Goal: Task Accomplishment & Management: Manage account settings

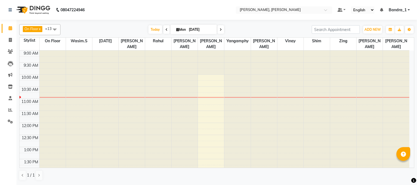
click at [163, 51] on div at bounding box center [158, 51] width 26 height 0
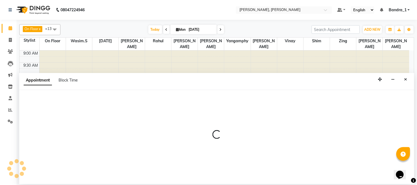
select select "23859"
select select "tentative"
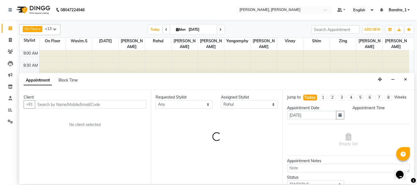
select select "600"
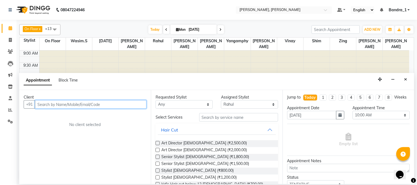
click at [61, 103] on input "text" at bounding box center [90, 104] width 111 height 9
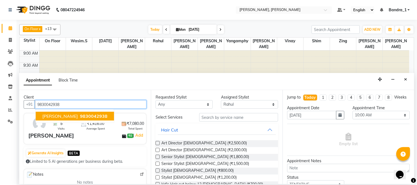
click at [62, 115] on span "MEGHNA SAHAGAL" at bounding box center [59, 115] width 35 height 5
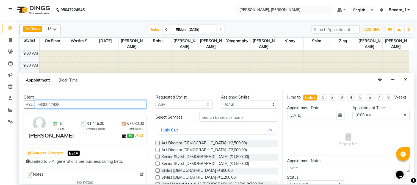
type input "9830042938"
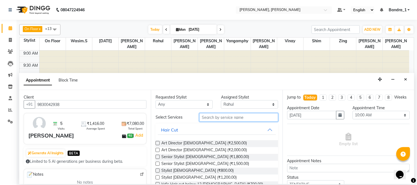
click at [243, 119] on input "text" at bounding box center [238, 117] width 79 height 9
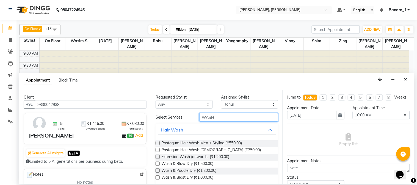
type input "WASH"
click at [156, 177] on label at bounding box center [157, 177] width 4 height 4
click at [156, 177] on input "checkbox" at bounding box center [157, 178] width 4 height 4
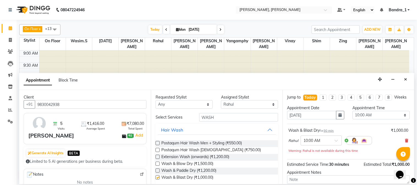
checkbox input "false"
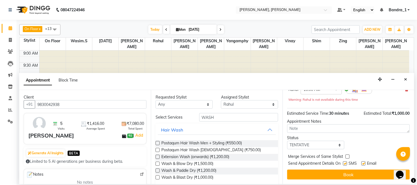
click at [345, 162] on label at bounding box center [345, 163] width 4 height 4
click at [345, 162] on input "checkbox" at bounding box center [345, 164] width 4 height 4
checkbox input "false"
click at [364, 163] on label at bounding box center [363, 163] width 4 height 4
click at [364, 163] on input "checkbox" at bounding box center [363, 164] width 4 height 4
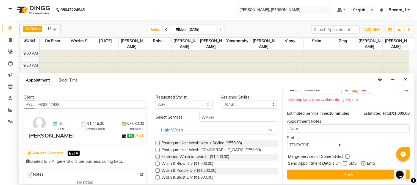
checkbox input "false"
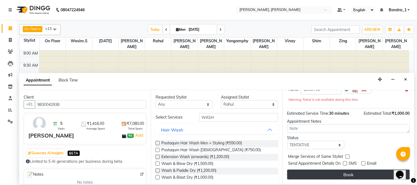
click at [360, 174] on button "Book" at bounding box center [348, 175] width 122 height 10
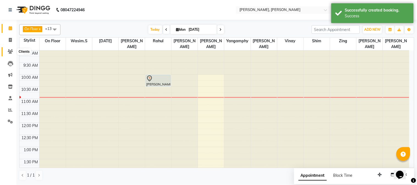
click at [10, 52] on icon at bounding box center [10, 51] width 5 height 4
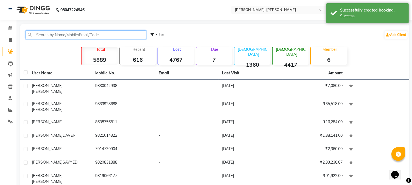
click at [52, 36] on input "text" at bounding box center [86, 34] width 121 height 9
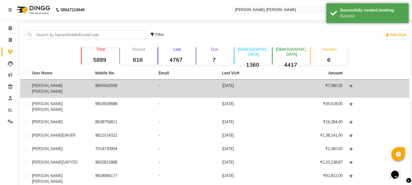
click at [56, 89] on span "[PERSON_NAME]" at bounding box center [47, 91] width 31 height 5
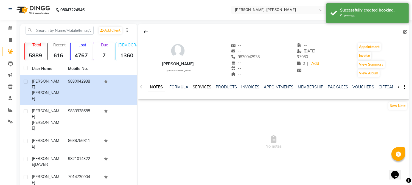
click at [202, 85] on link "SERVICES" at bounding box center [202, 87] width 19 height 5
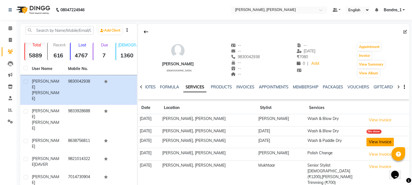
click at [383, 144] on button "View Invoice" at bounding box center [380, 142] width 27 height 9
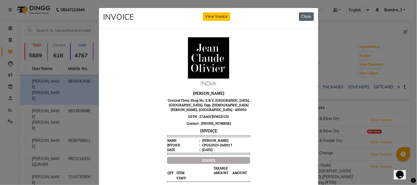
click at [304, 13] on button "Close" at bounding box center [306, 16] width 15 height 9
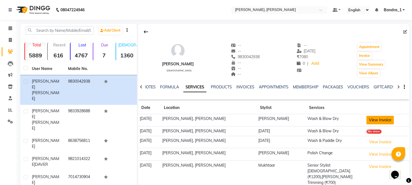
click at [382, 119] on button "View Invoice" at bounding box center [380, 120] width 27 height 9
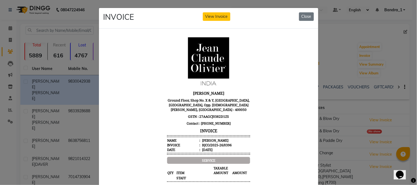
drag, startPoint x: 304, startPoint y: 17, endPoint x: 298, endPoint y: 24, distance: 9.1
click at [304, 17] on button "Close" at bounding box center [306, 16] width 15 height 9
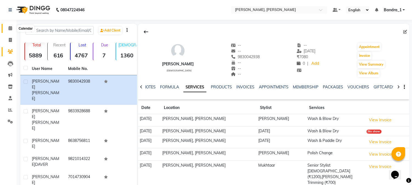
click at [9, 28] on icon at bounding box center [11, 28] width 4 height 4
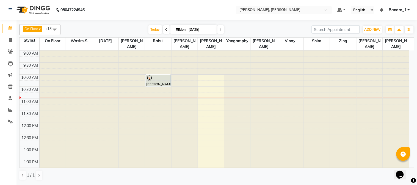
click at [162, 75] on div at bounding box center [158, 78] width 24 height 7
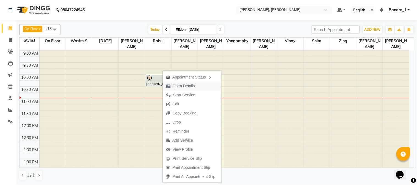
click at [179, 86] on span "Open Details" at bounding box center [183, 86] width 22 height 6
select select "7"
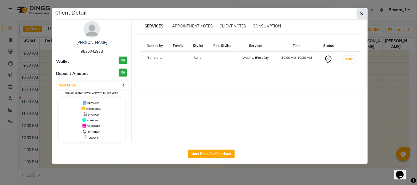
click at [364, 12] on button "button" at bounding box center [361, 14] width 10 height 10
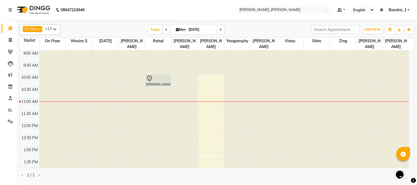
click at [160, 75] on div at bounding box center [158, 78] width 24 height 7
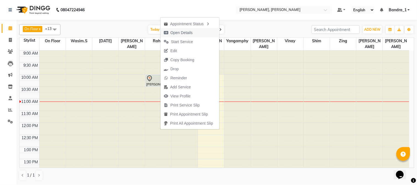
click at [200, 33] on button "Open Details" at bounding box center [189, 32] width 59 height 9
select select "7"
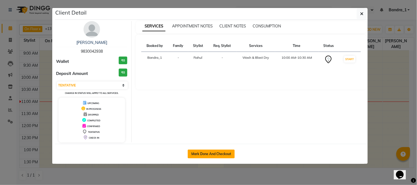
click at [217, 150] on div "Mark Done And Checkout" at bounding box center [211, 154] width 312 height 20
click at [217, 150] on button "Mark Done And Checkout" at bounding box center [211, 154] width 47 height 9
select select "7997"
select select "service"
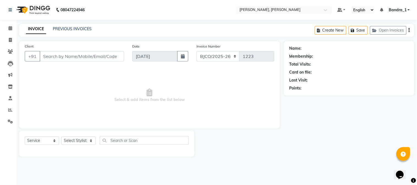
type input "9830042938"
select select "23859"
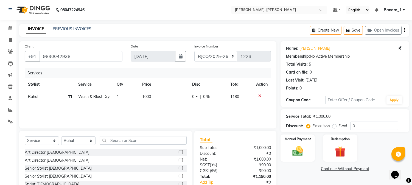
scroll to position [35, 0]
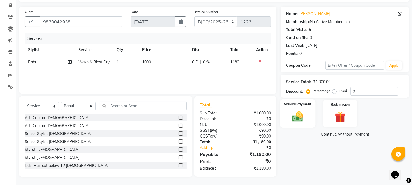
click at [299, 113] on img at bounding box center [298, 116] width 18 height 13
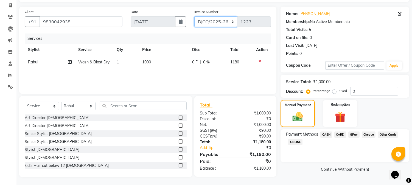
click at [201, 19] on select "CPGS/2025-26 BJCO/2025-26 Pre/2025" at bounding box center [215, 21] width 43 height 10
select select "7998"
click at [194, 16] on select "CPGS/2025-26 BJCO/2025-26 Pre/2025" at bounding box center [215, 21] width 43 height 10
type input "0423"
click at [326, 133] on span "CASH" at bounding box center [326, 135] width 12 height 6
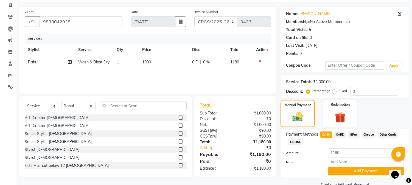
scroll to position [47, 0]
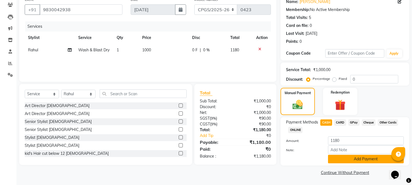
click at [353, 163] on button "Add Payment" at bounding box center [366, 159] width 76 height 9
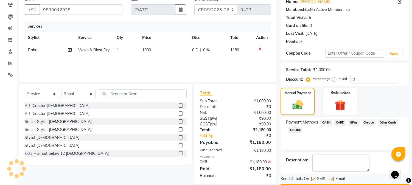
scroll to position [62, 0]
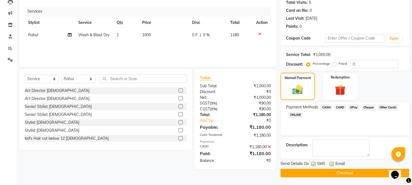
drag, startPoint x: 313, startPoint y: 163, endPoint x: 335, endPoint y: 161, distance: 22.1
click at [320, 163] on div "SMS" at bounding box center [320, 164] width 18 height 7
click at [332, 163] on label at bounding box center [332, 164] width 4 height 4
click at [332, 163] on input "checkbox" at bounding box center [332, 165] width 4 height 4
checkbox input "false"
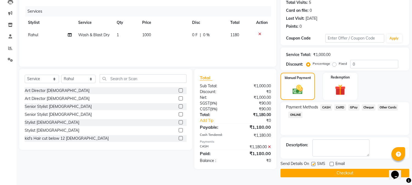
click at [314, 163] on label at bounding box center [313, 164] width 4 height 4
click at [314, 163] on input "checkbox" at bounding box center [313, 165] width 4 height 4
checkbox input "false"
drag, startPoint x: 319, startPoint y: 172, endPoint x: 273, endPoint y: 181, distance: 46.1
click at [317, 172] on button "Checkout" at bounding box center [345, 173] width 129 height 9
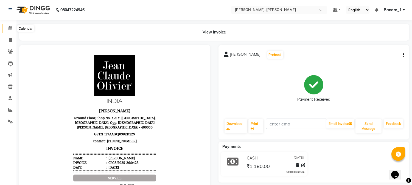
click at [9, 26] on icon at bounding box center [11, 28] width 4 height 4
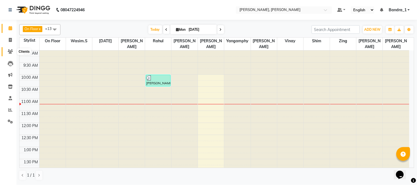
click at [7, 49] on span at bounding box center [10, 52] width 10 height 6
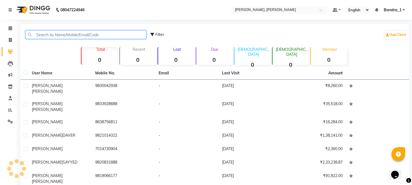
click at [50, 37] on input "text" at bounding box center [86, 34] width 121 height 9
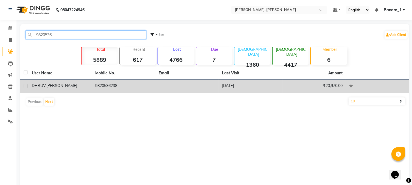
type input "9820536"
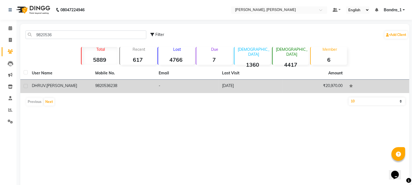
click at [54, 83] on span ".BHOJWANI" at bounding box center [62, 85] width 32 height 5
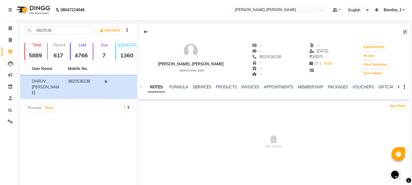
click at [202, 87] on link "SERVICES" at bounding box center [202, 87] width 19 height 5
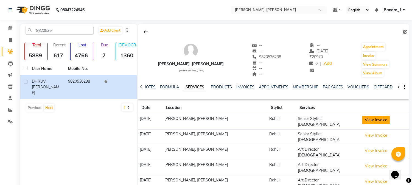
click at [377, 120] on button "View Invoice" at bounding box center [375, 120] width 27 height 9
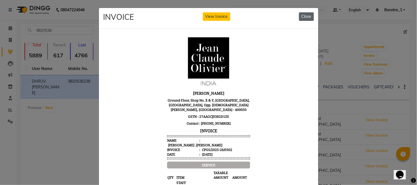
click at [303, 18] on button "Close" at bounding box center [306, 16] width 15 height 9
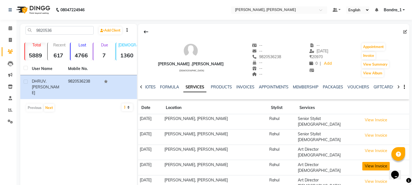
click at [374, 162] on button "View Invoice" at bounding box center [375, 166] width 27 height 9
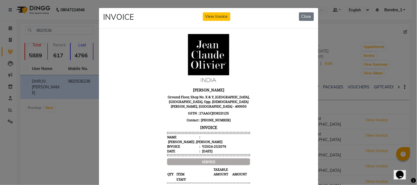
scroll to position [4, 0]
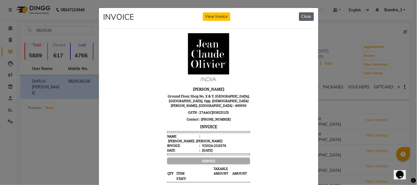
click at [303, 15] on button "Close" at bounding box center [306, 16] width 15 height 9
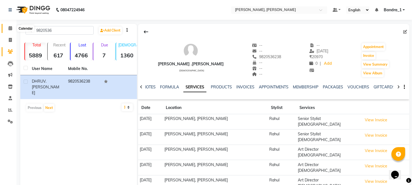
click at [12, 26] on icon at bounding box center [11, 28] width 4 height 4
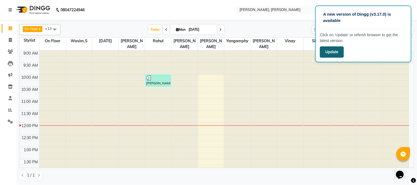
click at [330, 52] on button "Update" at bounding box center [332, 51] width 24 height 11
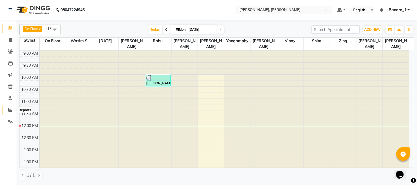
click at [9, 110] on icon at bounding box center [10, 110] width 4 height 4
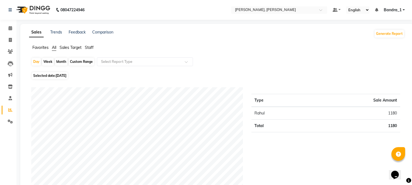
click at [82, 62] on div "Custom Range" at bounding box center [82, 62] width 26 height 8
select select "9"
select select "2025"
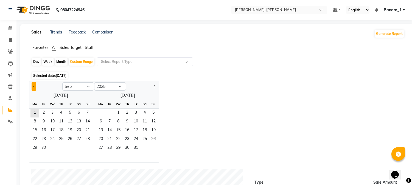
click at [33, 86] on span "Previous month" at bounding box center [34, 86] width 2 height 2
select select "8"
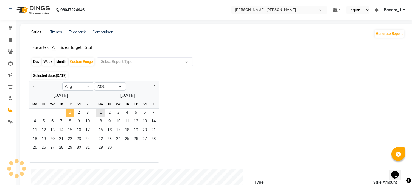
click at [71, 112] on span "1" at bounding box center [70, 113] width 9 height 9
drag, startPoint x: 73, startPoint y: 110, endPoint x: 84, endPoint y: 147, distance: 38.5
click at [84, 147] on ngb-datepicker-month "Mo Tu We Th Fr Sa Su 1 2 3 4 5 6 7 8 9 10 11 12 13 14 15 16 17 18 19 20 21 22 2…" at bounding box center [60, 131] width 63 height 63
click at [84, 147] on span "31" at bounding box center [87, 148] width 9 height 9
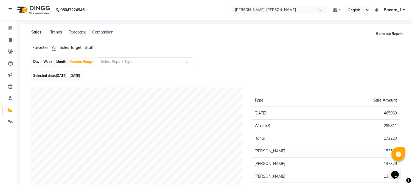
click at [390, 34] on button "Generate Report" at bounding box center [389, 34] width 29 height 8
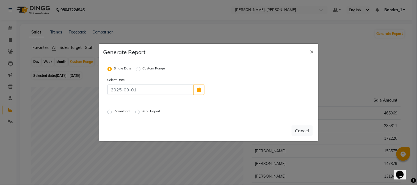
click at [142, 69] on label "Custom Range" at bounding box center [153, 69] width 23 height 7
click at [137, 69] on input "Custom Range" at bounding box center [139, 69] width 4 height 4
radio input "true"
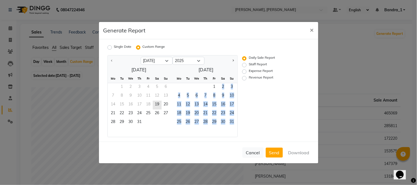
drag, startPoint x: 212, startPoint y: 86, endPoint x: 224, endPoint y: 128, distance: 44.7
click at [224, 129] on ngb-datepicker-month "Mo Tu We Th Fr Sa Su 1 2 3 4 5 6 7 8 9 10 11 12 13 14 15 16 17 18 19 20 21 22 2…" at bounding box center [203, 105] width 67 height 63
click at [214, 86] on span "1" at bounding box center [214, 87] width 9 height 9
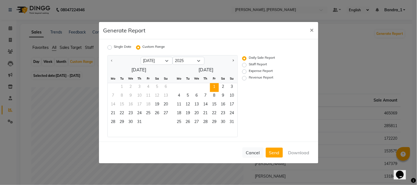
click at [214, 86] on span "1" at bounding box center [214, 87] width 9 height 9
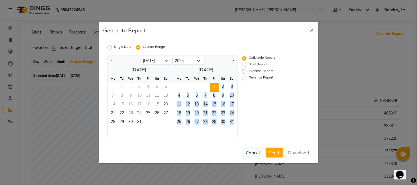
drag, startPoint x: 216, startPoint y: 91, endPoint x: 236, endPoint y: 128, distance: 42.6
click at [236, 128] on ngb-datepicker-month "Mo Tu We Th Fr Sa Su 1 2 3 4 5 6 7 8 9 10 11 12 13 14 15 16 17 18 19 20 21 22 2…" at bounding box center [203, 105] width 67 height 63
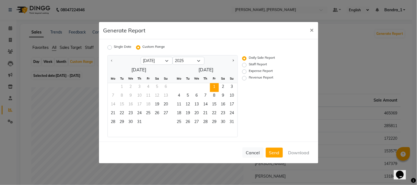
click at [248, 77] on label "Revenue Report" at bounding box center [260, 78] width 24 height 7
click at [243, 77] on input "Revenue Report" at bounding box center [245, 78] width 4 height 4
radio input "true"
click at [292, 151] on button "Download" at bounding box center [299, 153] width 28 height 10
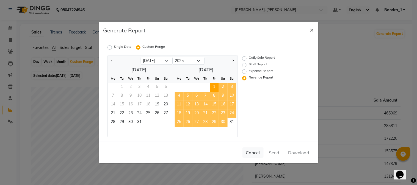
drag, startPoint x: 216, startPoint y: 86, endPoint x: 240, endPoint y: 122, distance: 43.0
click at [232, 123] on ngb-datepicker-month "Mo Tu We Th Fr Sa Su 1 2 3 4 5 6 7 8 9 10 11 12 13 14 15 16 17 18 19 20 21 22 2…" at bounding box center [203, 105] width 67 height 63
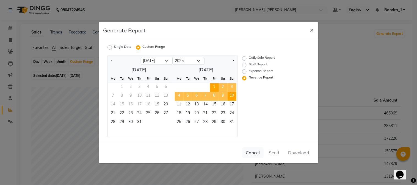
click at [228, 92] on span "10" at bounding box center [231, 96] width 9 height 9
drag, startPoint x: 229, startPoint y: 108, endPoint x: 230, endPoint y: 114, distance: 5.8
click at [230, 114] on ngb-datepicker-month "Mo Tu We Th Fr Sa Su 1 2 3 4 5 6 7 8 9 10 11 12 13 14 15 16 17 18 19 20 21 22 2…" at bounding box center [203, 105] width 67 height 63
drag, startPoint x: 214, startPoint y: 98, endPoint x: 215, endPoint y: 115, distance: 17.1
click at [215, 115] on ngb-datepicker-month "Mo Tu We Th Fr Sa Su 1 2 3 4 5 6 7 8 9 10 11 12 13 14 15 16 17 18 19 20 21 22 2…" at bounding box center [203, 105] width 67 height 63
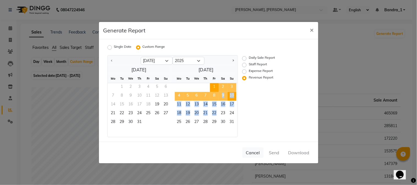
click at [217, 99] on span "8" at bounding box center [214, 96] width 9 height 9
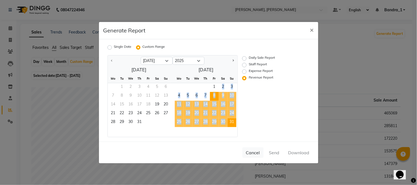
drag, startPoint x: 213, startPoint y: 88, endPoint x: 228, endPoint y: 118, distance: 34.1
click at [228, 119] on ngb-datepicker-month "Mo Tu We Th Fr Sa Su 1 2 3 4 5 6 7 8 9 10 11 12 13 14 15 16 17 18 19 20 21 22 2…" at bounding box center [203, 105] width 67 height 63
click at [223, 114] on span "23" at bounding box center [223, 114] width 9 height 9
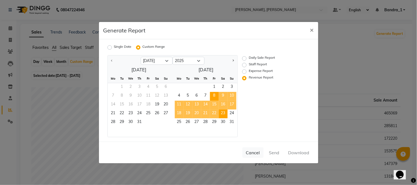
click at [251, 116] on div "Daily Sale Report Staff Report Expense Report Revenue Report" at bounding box center [271, 96] width 67 height 82
click at [224, 90] on span "2" at bounding box center [223, 87] width 9 height 9
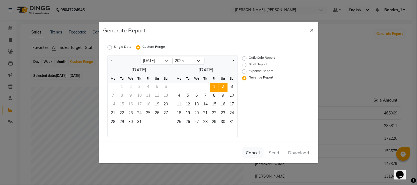
click at [215, 85] on span "1" at bounding box center [214, 87] width 9 height 9
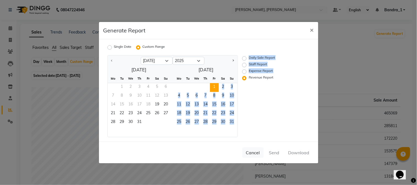
drag, startPoint x: 214, startPoint y: 84, endPoint x: 243, endPoint y: 127, distance: 52.5
click at [243, 127] on div "[DATE] Aug [DATE] [DATE] Mo Tu We Th Fr Sa Su 1 2 3 4 5 6 7 8 9 10 11 12 13 14 …" at bounding box center [204, 96] width 210 height 82
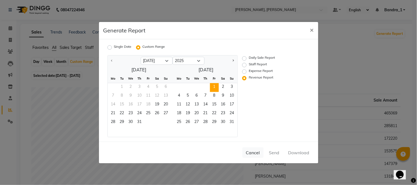
click at [202, 84] on div "1 2 3" at bounding box center [203, 87] width 67 height 9
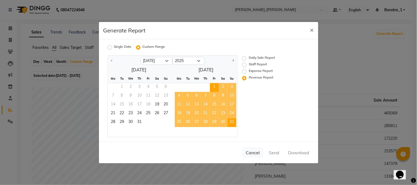
drag, startPoint x: 214, startPoint y: 88, endPoint x: 227, endPoint y: 120, distance: 33.8
click at [227, 120] on ngb-datepicker-month "Mo Tu We Th Fr Sa Su 1 2 3 4 5 6 7 8 9 10 11 12 13 14 15 16 17 18 19 20 21 22 2…" at bounding box center [203, 105] width 67 height 63
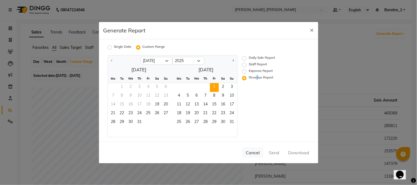
click at [257, 110] on div "Daily Sale Report Staff Report Expense Report Revenue Report" at bounding box center [271, 96] width 67 height 82
click at [222, 98] on span "9" at bounding box center [223, 96] width 9 height 9
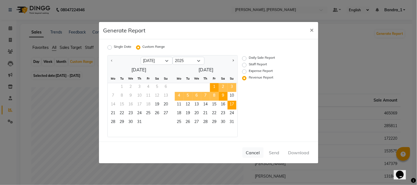
click at [229, 109] on span "17" at bounding box center [231, 105] width 9 height 9
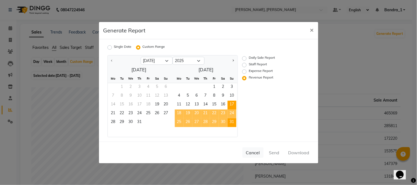
drag, startPoint x: 218, startPoint y: 85, endPoint x: 230, endPoint y: 124, distance: 40.6
click at [230, 124] on ngb-datepicker-month "Mo Tu We Th Fr Sa Su 1 2 3 4 5 6 7 8 9 10 11 12 13 14 15 16 17 18 19 20 21 22 2…" at bounding box center [203, 105] width 67 height 63
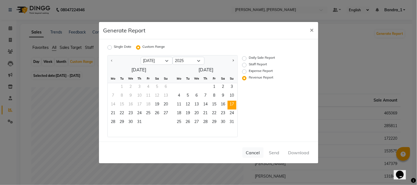
click at [246, 110] on div "Daily Sale Report Staff Report Expense Report Revenue Report" at bounding box center [271, 96] width 67 height 82
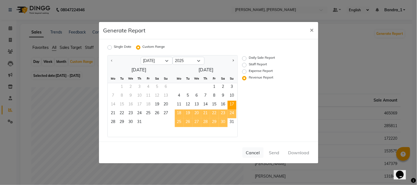
drag, startPoint x: 215, startPoint y: 87, endPoint x: 233, endPoint y: 113, distance: 31.4
click at [230, 116] on ngb-datepicker-month "Mo Tu We Th Fr Sa Su 1 2 3 4 5 6 7 8 9 10 11 12 13 14 15 16 17 18 19 20 21 22 2…" at bounding box center [203, 105] width 67 height 63
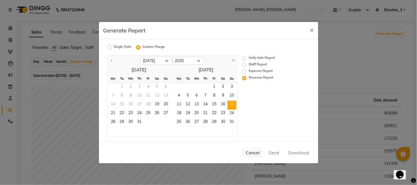
click at [240, 110] on div "Daily Sale Report Staff Report Expense Report Revenue Report" at bounding box center [271, 96] width 67 height 82
click at [240, 108] on div "Daily Sale Report Staff Report Expense Report Revenue Report" at bounding box center [271, 96] width 67 height 82
click at [242, 100] on div "Daily Sale Report Staff Report Expense Report Revenue Report" at bounding box center [271, 96] width 67 height 82
click at [270, 95] on div "Daily Sale Report Staff Report Expense Report Revenue Report" at bounding box center [271, 96] width 67 height 82
click at [246, 86] on div "Daily Sale Report Staff Report Expense Report Revenue Report" at bounding box center [271, 96] width 67 height 82
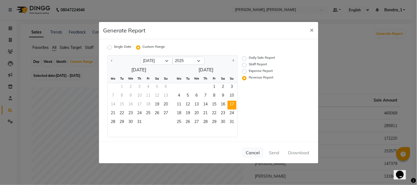
drag, startPoint x: 293, startPoint y: 154, endPoint x: 287, endPoint y: 152, distance: 5.5
click at [291, 152] on div "Cancel Send Download" at bounding box center [208, 153] width 219 height 22
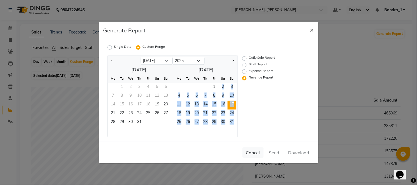
drag, startPoint x: 213, startPoint y: 84, endPoint x: 222, endPoint y: 130, distance: 46.6
click at [222, 130] on ngb-datepicker-month "Mo Tu We Th Fr Sa Su 1 2 3 4 5 6 7 8 9 10 11 12 13 14 15 16 17 18 19 20 21 22 2…" at bounding box center [203, 105] width 67 height 63
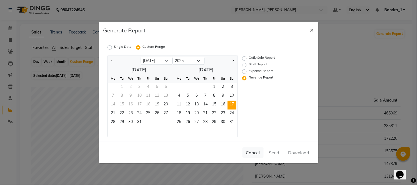
click at [154, 47] on label "Custom Range" at bounding box center [153, 47] width 23 height 7
click at [141, 47] on input "Custom Range" at bounding box center [139, 47] width 4 height 4
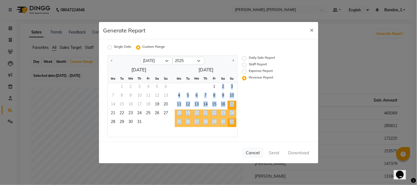
drag, startPoint x: 211, startPoint y: 89, endPoint x: 232, endPoint y: 124, distance: 40.5
click at [232, 124] on ngb-datepicker-month "Mo Tu We Th Fr Sa Su 1 2 3 4 5 6 7 8 9 10 11 12 13 14 15 16 17 18 19 20 21 22 2…" at bounding box center [203, 105] width 67 height 63
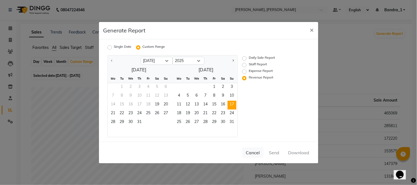
click at [295, 153] on div "Cancel Send Download" at bounding box center [208, 153] width 219 height 22
click at [248, 77] on label "Revenue Report" at bounding box center [260, 78] width 24 height 7
click at [245, 77] on input "Revenue Report" at bounding box center [245, 78] width 4 height 4
click at [209, 86] on div "1 2 3" at bounding box center [203, 87] width 67 height 9
drag, startPoint x: 264, startPoint y: 98, endPoint x: 252, endPoint y: 109, distance: 16.3
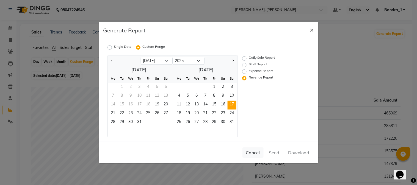
click at [264, 98] on div "Daily Sale Report Staff Report Expense Report Revenue Report" at bounding box center [271, 96] width 67 height 82
click at [211, 135] on div at bounding box center [203, 132] width 67 height 10
click at [157, 121] on div "28 29 30 31" at bounding box center [139, 122] width 63 height 9
click at [311, 32] on span "×" at bounding box center [312, 30] width 4 height 8
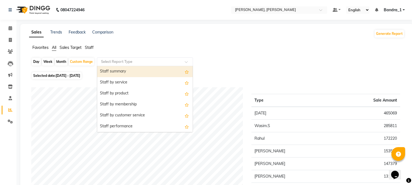
click at [185, 62] on span at bounding box center [188, 63] width 7 height 5
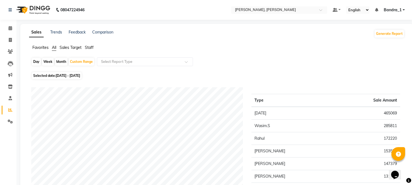
drag, startPoint x: 287, startPoint y: 59, endPoint x: 299, endPoint y: 56, distance: 12.6
click at [287, 58] on div "Day Week Month Custom Range Select Report Type" at bounding box center [216, 63] width 371 height 13
click at [385, 35] on button "Generate Report" at bounding box center [389, 34] width 29 height 8
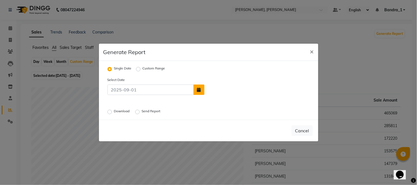
click at [199, 89] on icon "button" at bounding box center [199, 90] width 4 height 4
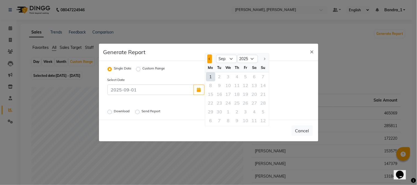
click at [209, 58] on span "Previous month" at bounding box center [209, 59] width 2 height 2
select select "8"
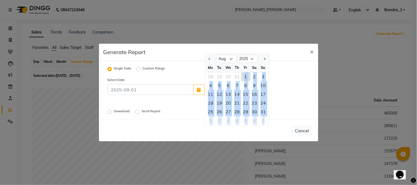
drag, startPoint x: 243, startPoint y: 77, endPoint x: 264, endPoint y: 117, distance: 44.9
click at [264, 117] on ngb-datepicker-month "Mo Tu We Th Fr Sa Su 28 29 30 31 1 2 3 4 5 6 7 8 9 10 11 12 13 14 15 16 17 18 1…" at bounding box center [237, 94] width 64 height 63
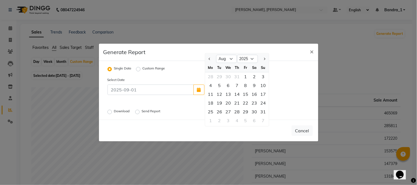
click at [278, 109] on div "Select Date [DATE] Aug [DATE] Mo Tu We Th Fr Sa Su 28 29 30 31 1 2 3 4 5 6 7 8 …" at bounding box center [208, 96] width 210 height 38
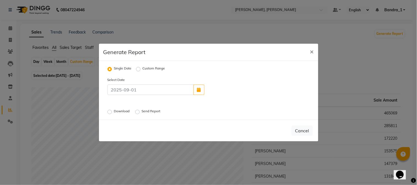
click at [160, 66] on label "Custom Range" at bounding box center [153, 69] width 23 height 7
click at [141, 67] on input "Custom Range" at bounding box center [139, 69] width 4 height 4
radio input "true"
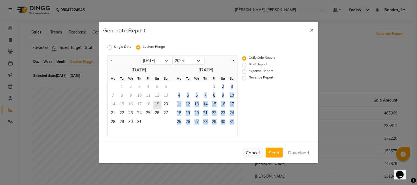
drag, startPoint x: 209, startPoint y: 87, endPoint x: 228, endPoint y: 128, distance: 44.6
click at [228, 128] on ngb-datepicker-month "Mo Tu We Th Fr Sa Su 1 2 3 4 5 6 7 8 9 10 11 12 13 14 15 16 17 18 19 20 21 22 2…" at bounding box center [203, 105] width 67 height 63
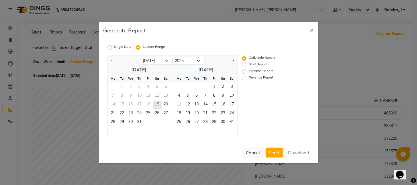
click at [299, 152] on div "Cancel Send Download" at bounding box center [208, 153] width 219 height 22
drag, startPoint x: 216, startPoint y: 85, endPoint x: 232, endPoint y: 122, distance: 39.8
click at [231, 125] on ngb-datepicker-month "Mo Tu We Th Fr Sa Su 1 2 3 4 5 6 7 8 9 10 11 12 13 14 15 16 17 18 19 20 21 22 2…" at bounding box center [203, 105] width 67 height 63
click at [256, 109] on div "Daily Sale Report Staff Report Expense Report Revenue Report" at bounding box center [271, 96] width 67 height 82
click at [215, 87] on span "1" at bounding box center [214, 87] width 9 height 9
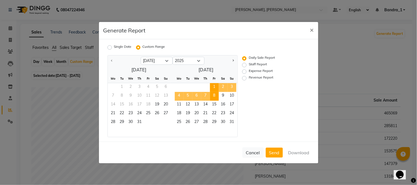
click at [216, 93] on ngb-datepicker-month "Mo Tu We Th Fr Sa Su 1 2 3 4 5 6 7 8 9 10 11 12 13 14 15 16 17 18 19 20 21 22 2…" at bounding box center [203, 105] width 67 height 63
click at [216, 97] on span "8" at bounding box center [214, 96] width 9 height 9
click at [216, 98] on span "8" at bounding box center [214, 96] width 9 height 9
click at [223, 98] on span "9" at bounding box center [223, 96] width 9 height 9
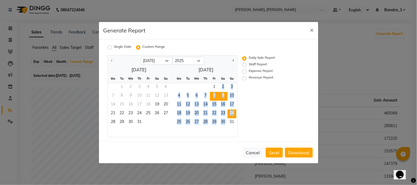
drag, startPoint x: 211, startPoint y: 85, endPoint x: 233, endPoint y: 114, distance: 36.0
click at [230, 125] on ngb-datepicker-month "Mo Tu We Th Fr Sa Su 1 2 3 4 5 6 7 8 9 10 11 12 13 14 15 16 17 18 19 20 21 22 2…" at bounding box center [203, 105] width 67 height 63
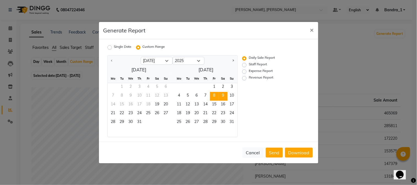
drag, startPoint x: 313, startPoint y: 97, endPoint x: 297, endPoint y: 94, distance: 16.2
click at [307, 96] on div "[DATE] Aug [DATE] [DATE] Mo Tu We Th Fr Sa Su 1 2 3 4 5 6 7 8 9 10 11 12 13 14 …" at bounding box center [208, 96] width 210 height 82
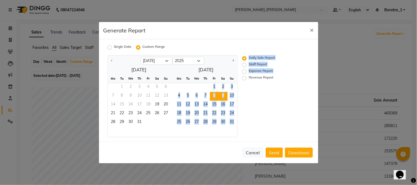
drag, startPoint x: 208, startPoint y: 86, endPoint x: 246, endPoint y: 121, distance: 52.3
click at [246, 122] on div "[DATE] Aug [DATE] [DATE] Mo Tu We Th Fr Sa Su 1 2 3 4 5 6 7 8 9 10 11 12 13 14 …" at bounding box center [204, 96] width 210 height 82
click at [312, 28] on span "×" at bounding box center [312, 30] width 4 height 8
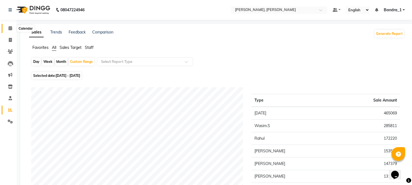
click at [12, 29] on span at bounding box center [10, 28] width 10 height 6
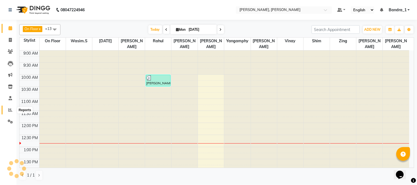
click at [12, 110] on icon at bounding box center [10, 110] width 4 height 4
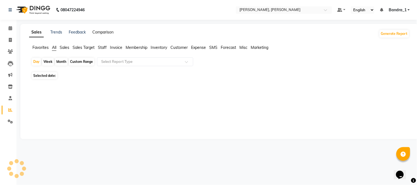
click at [95, 33] on link "Comparison" at bounding box center [102, 32] width 21 height 5
select select "single_date"
select select "single_date_dash"
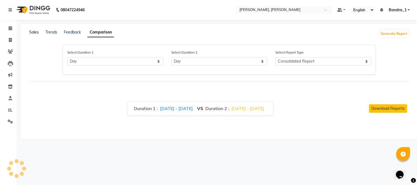
click at [37, 32] on link "Sales" at bounding box center [34, 32] width 10 height 5
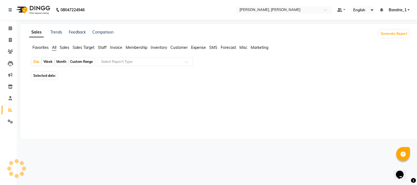
click at [91, 62] on div "Custom Range" at bounding box center [82, 62] width 26 height 8
select select "9"
select select "2025"
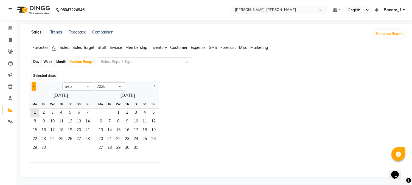
click at [34, 85] on button "Previous month" at bounding box center [34, 86] width 4 height 9
select select "8"
click at [70, 111] on span "1" at bounding box center [70, 113] width 9 height 9
click at [85, 144] on span "31" at bounding box center [87, 148] width 9 height 9
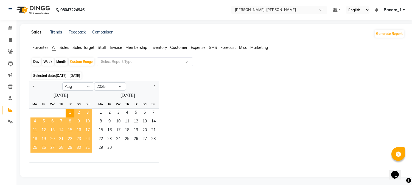
click at [90, 148] on span "31" at bounding box center [87, 148] width 9 height 9
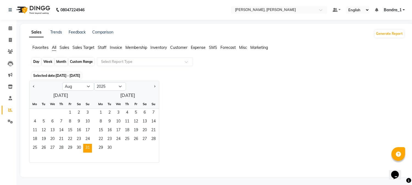
click at [89, 62] on div "Custom Range" at bounding box center [82, 62] width 26 height 8
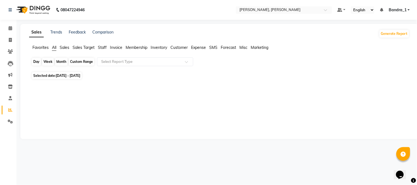
click at [89, 62] on div "Custom Range" at bounding box center [82, 62] width 26 height 8
select select "8"
select select "2025"
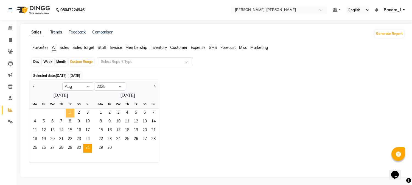
click at [72, 113] on span "1" at bounding box center [70, 113] width 9 height 9
click at [91, 147] on span "31" at bounding box center [87, 148] width 9 height 9
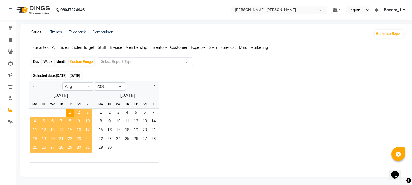
click at [90, 147] on span "31" at bounding box center [87, 148] width 9 height 9
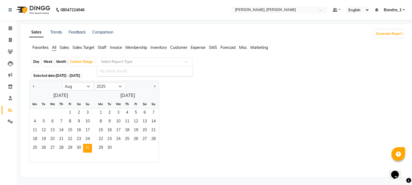
click at [139, 65] on div "Select Report Type" at bounding box center [145, 61] width 96 height 9
click at [141, 62] on input "text" at bounding box center [139, 61] width 79 height 5
click at [85, 61] on div "Custom Range" at bounding box center [82, 62] width 26 height 8
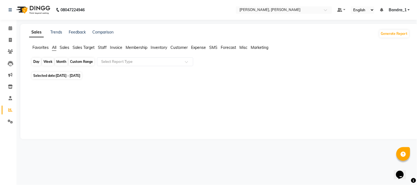
click at [80, 62] on div "Custom Range" at bounding box center [82, 62] width 26 height 8
select select "8"
select select "2025"
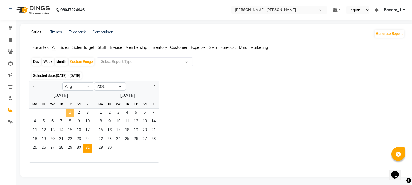
click at [71, 110] on span "1" at bounding box center [70, 113] width 9 height 9
click at [85, 146] on span "31" at bounding box center [87, 148] width 9 height 9
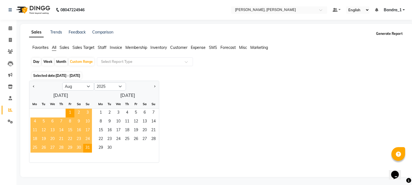
click at [393, 32] on button "Generate Report" at bounding box center [389, 34] width 29 height 8
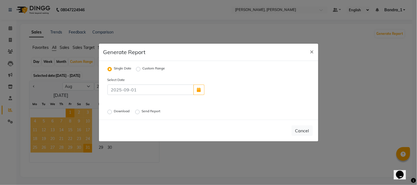
click at [142, 69] on label "Custom Range" at bounding box center [153, 69] width 23 height 7
click at [139, 69] on input "Custom Range" at bounding box center [139, 69] width 4 height 4
radio input "true"
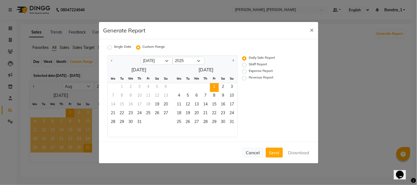
click at [211, 85] on span "1" at bounding box center [214, 87] width 9 height 9
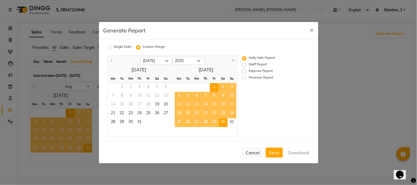
click at [227, 123] on span "30" at bounding box center [223, 122] width 9 height 9
click at [234, 122] on span "31" at bounding box center [231, 122] width 9 height 9
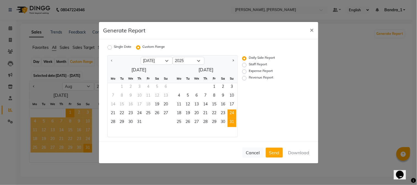
drag, startPoint x: 213, startPoint y: 86, endPoint x: 229, endPoint y: 113, distance: 30.9
click at [215, 87] on span "1" at bounding box center [214, 87] width 9 height 9
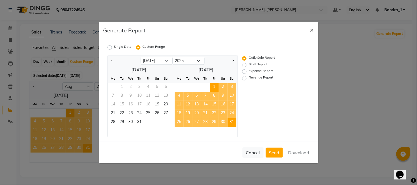
click at [231, 122] on span "31" at bounding box center [231, 122] width 9 height 9
click at [248, 77] on label "Revenue Report" at bounding box center [260, 78] width 24 height 7
click at [244, 77] on input "Revenue Report" at bounding box center [245, 78] width 4 height 4
radio input "true"
click at [303, 149] on button "Download" at bounding box center [299, 153] width 28 height 10
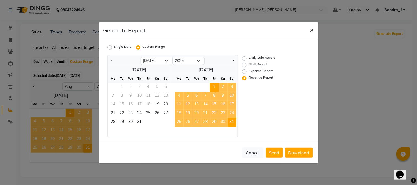
click at [311, 30] on span "×" at bounding box center [312, 30] width 4 height 8
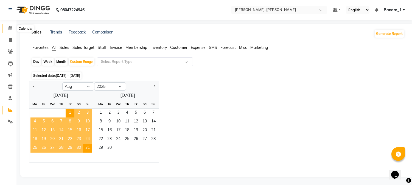
click at [9, 28] on icon at bounding box center [11, 28] width 4 height 4
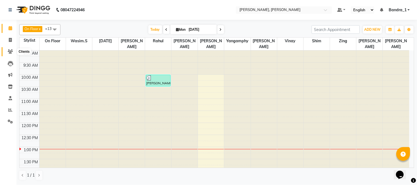
click at [12, 51] on icon at bounding box center [10, 51] width 5 height 4
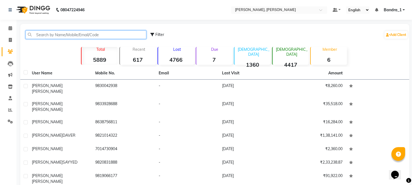
click at [56, 36] on input "text" at bounding box center [86, 34] width 121 height 9
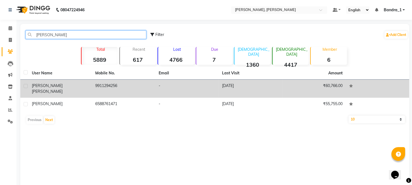
type input "[PERSON_NAME]"
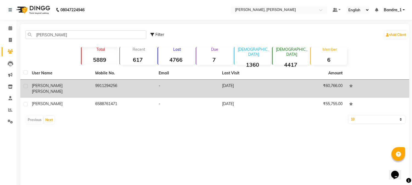
click at [114, 85] on td "9911294256" at bounding box center [123, 89] width 63 height 18
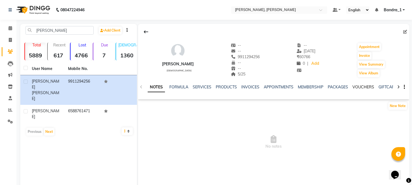
click at [364, 88] on link "VOUCHERS" at bounding box center [364, 87] width 22 height 5
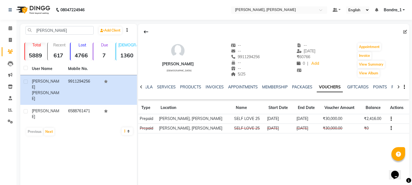
click at [391, 128] on icon "button" at bounding box center [391, 128] width 1 height 0
click at [360, 148] on div "[PERSON_NAME] [DEMOGRAPHIC_DATA] -- -- 9911294256 -- -- 5/25 -- [DATE] ₹ 60766 …" at bounding box center [273, 106] width 271 height 165
click at [166, 88] on link "SERVICES" at bounding box center [166, 87] width 19 height 5
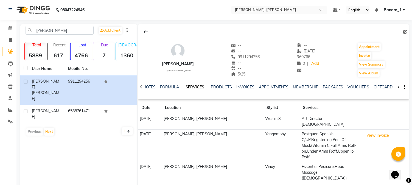
scroll to position [47, 0]
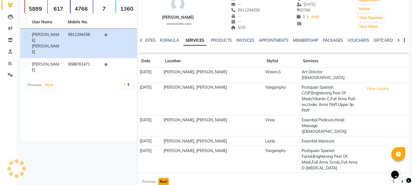
click at [161, 178] on button "Next" at bounding box center [163, 182] width 10 height 8
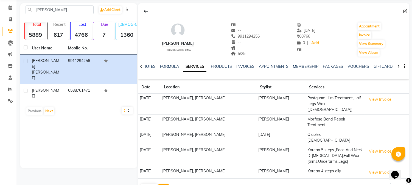
click at [162, 184] on button "Next" at bounding box center [163, 188] width 10 height 8
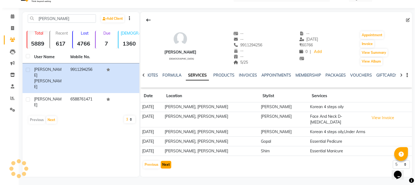
scroll to position [12, 0]
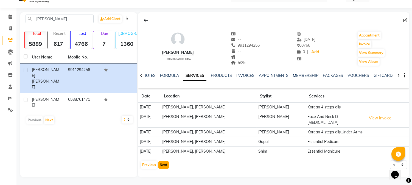
click at [164, 161] on button "Next" at bounding box center [163, 165] width 10 height 8
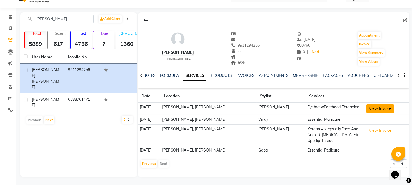
click at [377, 112] on button "View Invoice" at bounding box center [380, 108] width 27 height 9
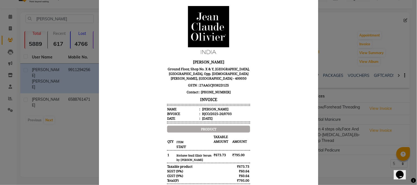
scroll to position [0, 0]
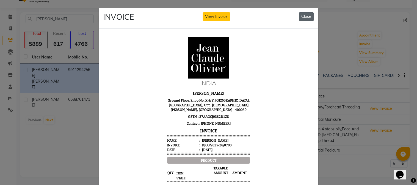
click at [303, 19] on button "Close" at bounding box center [306, 16] width 15 height 9
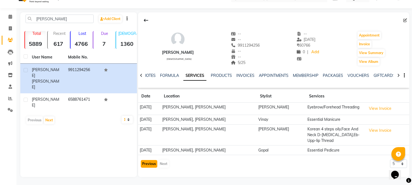
click at [146, 165] on button "Previous" at bounding box center [149, 164] width 16 height 8
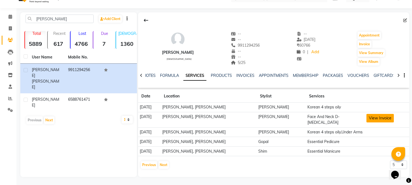
click at [378, 119] on button "View Invoice" at bounding box center [380, 118] width 27 height 9
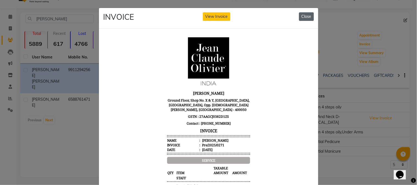
click at [300, 17] on button "Close" at bounding box center [306, 16] width 15 height 9
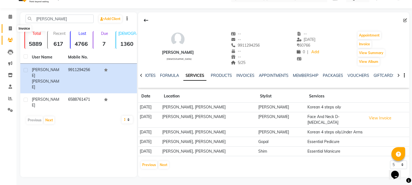
click at [11, 29] on icon at bounding box center [10, 28] width 3 height 4
select select "service"
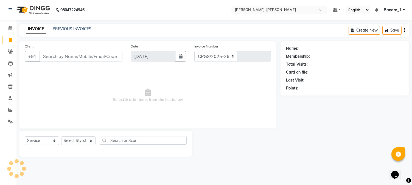
select select "7997"
type input "1223"
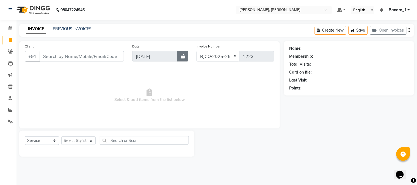
click at [184, 58] on icon "button" at bounding box center [183, 56] width 4 height 4
select select "9"
select select "2025"
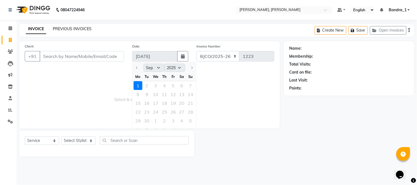
click at [73, 27] on link "PREVIOUS INVOICES" at bounding box center [72, 28] width 39 height 5
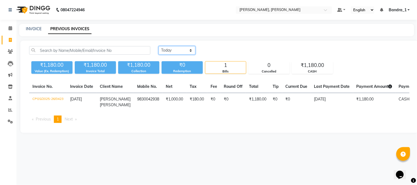
click at [191, 48] on select "[DATE] [DATE] Custom Range" at bounding box center [176, 50] width 37 height 9
select select "range"
click at [158, 46] on select "[DATE] [DATE] Custom Range" at bounding box center [176, 50] width 37 height 9
click at [241, 52] on input "[DATE]" at bounding box center [221, 51] width 38 height 8
select select "9"
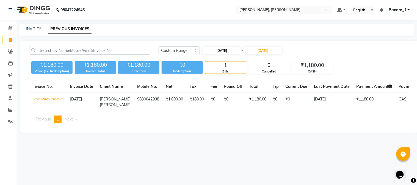
select select "2025"
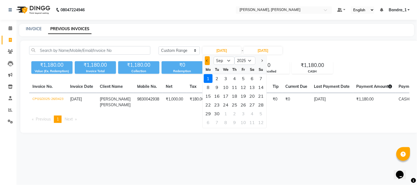
click at [207, 60] on span "Previous month" at bounding box center [207, 61] width 2 height 2
select select "6"
click at [262, 105] on div "22" at bounding box center [260, 104] width 9 height 9
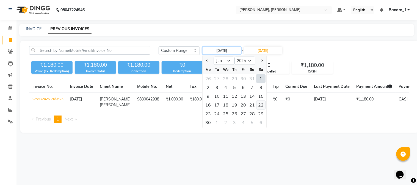
type input "[DATE]"
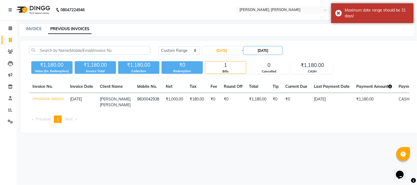
click at [262, 51] on input "[DATE]" at bounding box center [263, 51] width 38 height 8
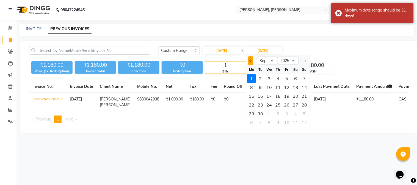
click at [249, 61] on button "Previous month" at bounding box center [250, 60] width 5 height 9
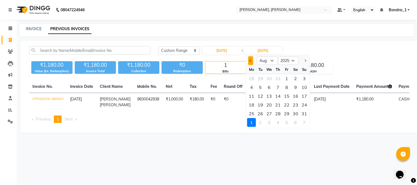
click at [250, 60] on span "Previous month" at bounding box center [250, 61] width 2 height 2
click at [251, 60] on span "Previous month" at bounding box center [250, 61] width 2 height 2
select select "6"
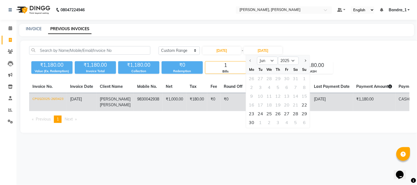
click at [304, 105] on div "22" at bounding box center [304, 104] width 9 height 9
type input "[DATE]"
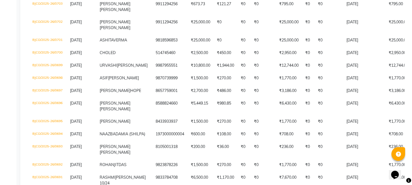
scroll to position [190, 0]
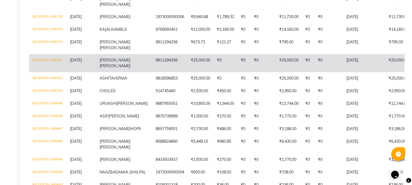
click at [171, 54] on td "9911294256" at bounding box center [169, 63] width 35 height 18
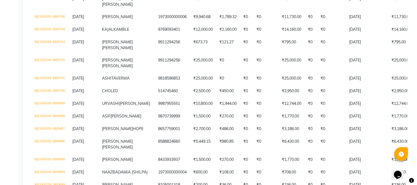
scroll to position [0, 0]
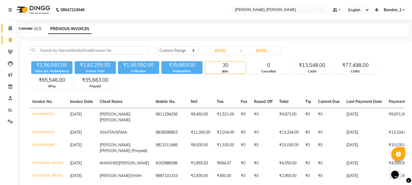
click at [10, 29] on icon at bounding box center [11, 28] width 4 height 4
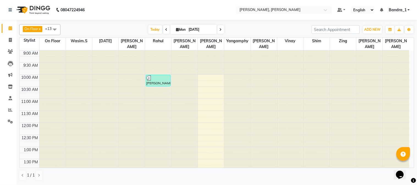
click at [173, 51] on div at bounding box center [184, 51] width 26 height 0
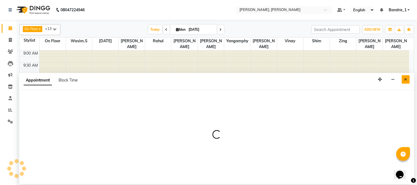
click at [408, 78] on button "Close" at bounding box center [405, 79] width 8 height 9
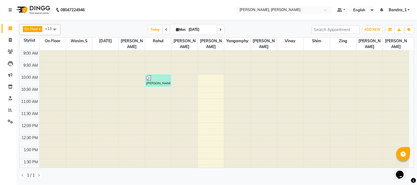
click at [85, 51] on div at bounding box center [79, 51] width 26 height 0
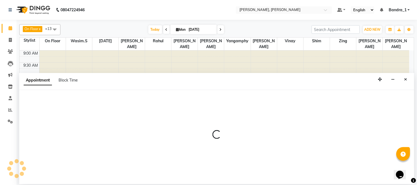
select select "tentative"
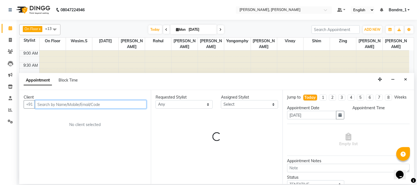
select select "630"
click at [100, 104] on input "text" at bounding box center [90, 104] width 111 height 9
type input "S"
type input "M"
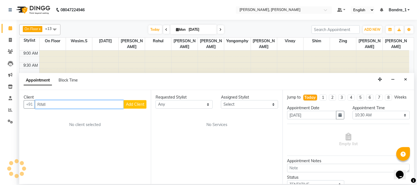
type input "RIMI"
click at [135, 103] on span "Add Client" at bounding box center [135, 104] width 18 height 5
select select
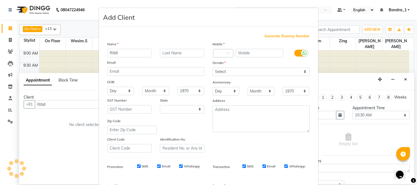
click at [353, 75] on ngb-modal-window "Add Client Generate Dummy Number Name RIMI Email DOB Day 01 02 03 04 05 06 07 0…" at bounding box center [208, 92] width 417 height 185
click at [379, 150] on ngb-modal-window "Add Client Generate Dummy Number Name RIMI Email DOB Day 01 02 03 04 05 06 07 0…" at bounding box center [208, 92] width 417 height 185
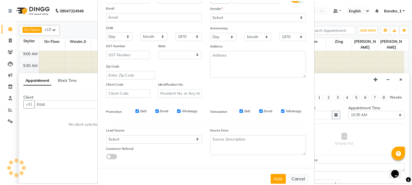
scroll to position [69, 0]
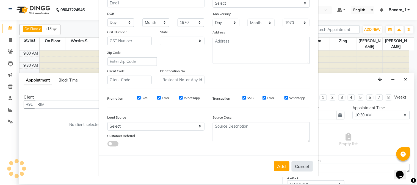
click at [303, 168] on button "Cancel" at bounding box center [301, 166] width 21 height 10
select select
select select "null"
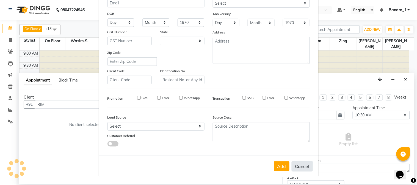
select select
checkbox input "false"
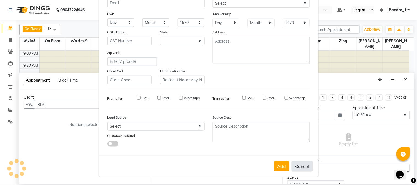
checkbox input "false"
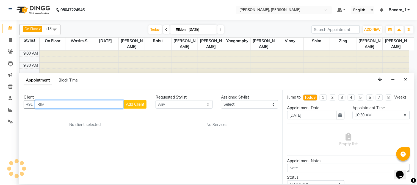
click at [93, 106] on input "RIMI" at bounding box center [79, 104] width 89 height 9
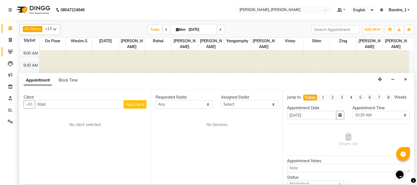
click at [12, 52] on icon at bounding box center [10, 51] width 5 height 4
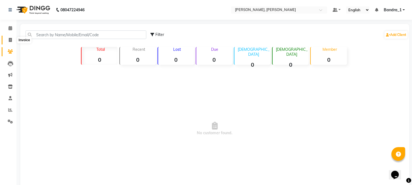
click at [10, 40] on icon at bounding box center [10, 40] width 3 height 4
select select "service"
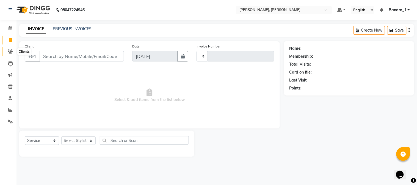
click at [10, 50] on icon at bounding box center [10, 51] width 5 height 4
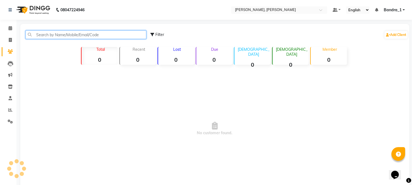
click at [58, 37] on input "text" at bounding box center [86, 34] width 121 height 9
type input "RIMI"
